Goal: Task Accomplishment & Management: Manage account settings

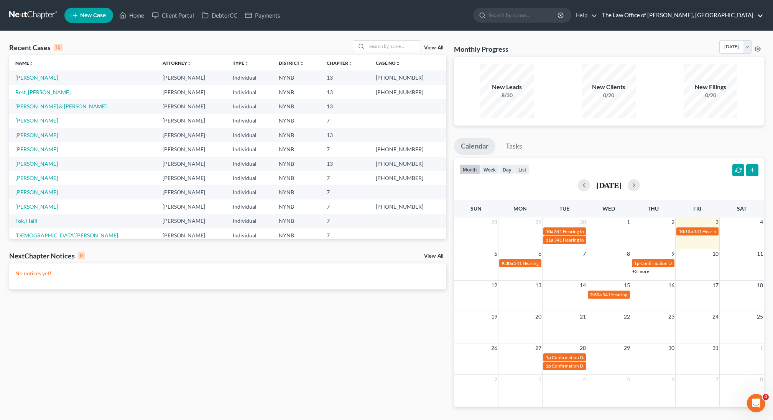
click at [698, 12] on link "The Law Office of [PERSON_NAME], [GEOGRAPHIC_DATA]" at bounding box center [680, 15] width 165 height 14
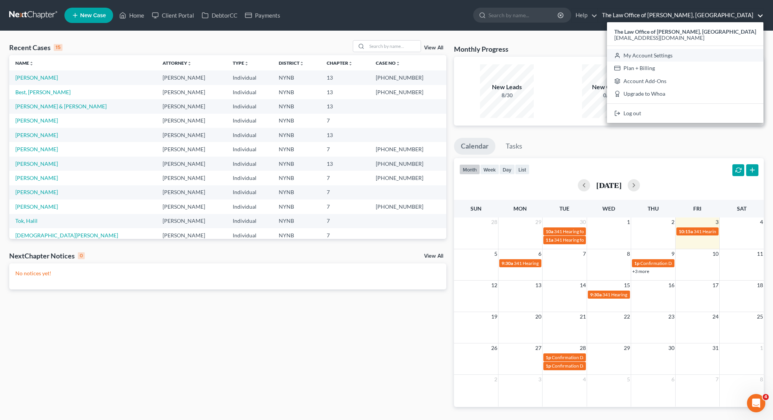
click at [682, 54] on link "My Account Settings" at bounding box center [685, 55] width 156 height 13
select select "24"
select select "35"
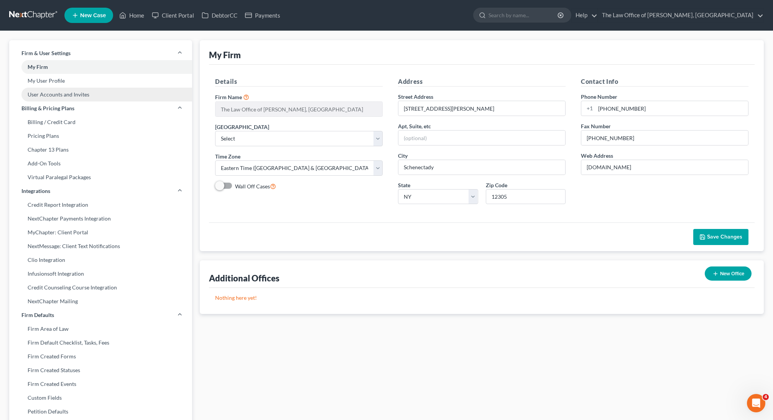
click at [94, 94] on link "User Accounts and Invites" at bounding box center [100, 95] width 183 height 14
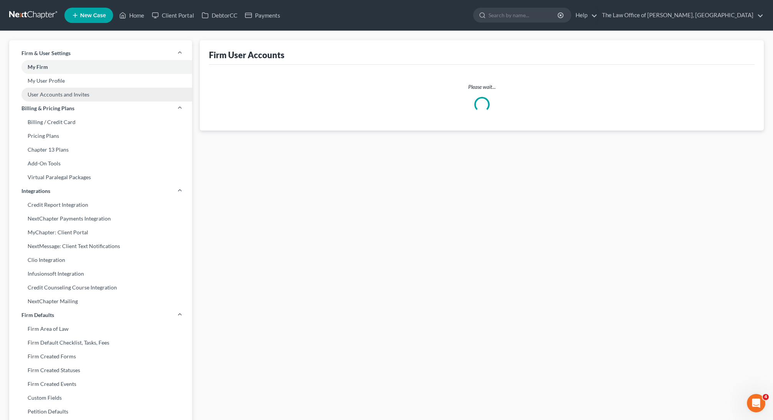
select select "0"
select select "1"
select select "2"
